Goal: Information Seeking & Learning: Learn about a topic

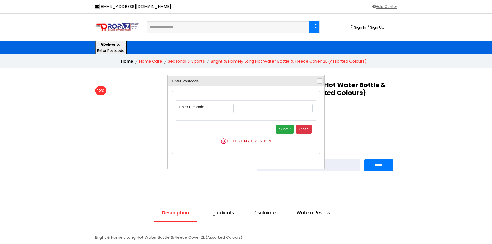
click at [130, 171] on div "10%" at bounding box center [168, 130] width 155 height 99
click at [320, 81] on span "button" at bounding box center [320, 81] width 4 height 4
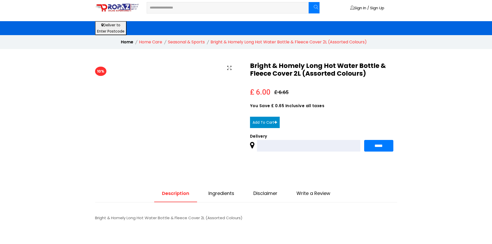
scroll to position [129, 0]
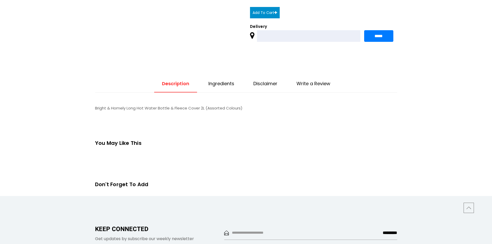
click at [221, 88] on link "Ingredients" at bounding box center [221, 87] width 41 height 12
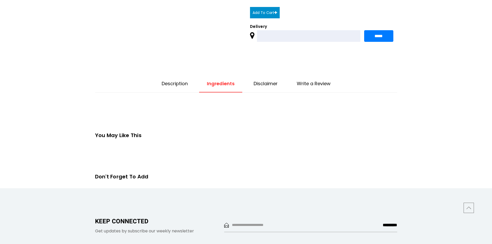
click at [260, 88] on link "Disclaimer" at bounding box center [266, 87] width 40 height 12
click at [313, 87] on link "Write a Review" at bounding box center [313, 87] width 49 height 12
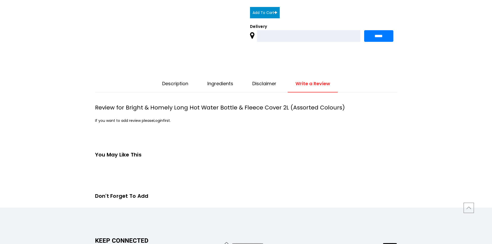
click at [263, 86] on link "Disclaimer" at bounding box center [265, 87] width 40 height 12
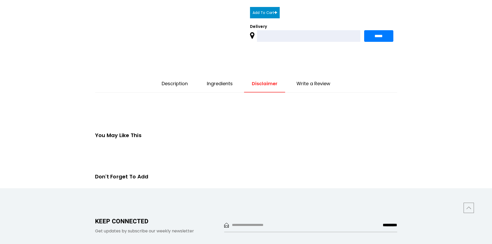
click at [209, 84] on link "Ingredients" at bounding box center [219, 87] width 41 height 12
click at [175, 83] on link "Description" at bounding box center [175, 87] width 42 height 12
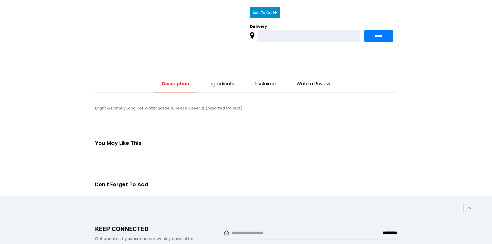
scroll to position [0, 0]
